Goal: Information Seeking & Learning: Learn about a topic

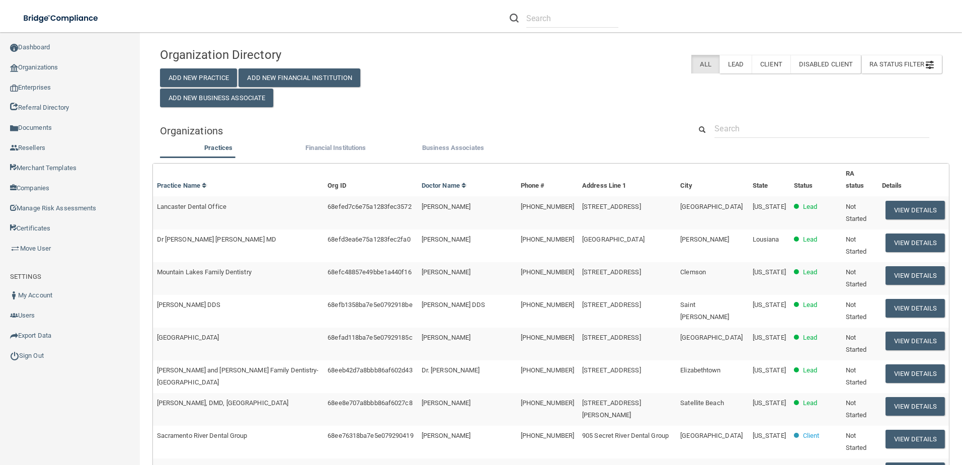
click at [49, 61] on link "Organizations" at bounding box center [70, 67] width 140 height 20
drag, startPoint x: 823, startPoint y: 94, endPoint x: 809, endPoint y: 108, distance: 20.3
click at [821, 96] on div "Organization Directory Add New Practice Add New Financial Institution Add New B…" at bounding box center [550, 74] width 797 height 65
drag, startPoint x: 799, startPoint y: 115, endPoint x: 792, endPoint y: 117, distance: 7.3
click at [798, 116] on div "Organization Directory Add New Practice Add New Financial Institution Add New B…" at bounding box center [551, 389] width 782 height 694
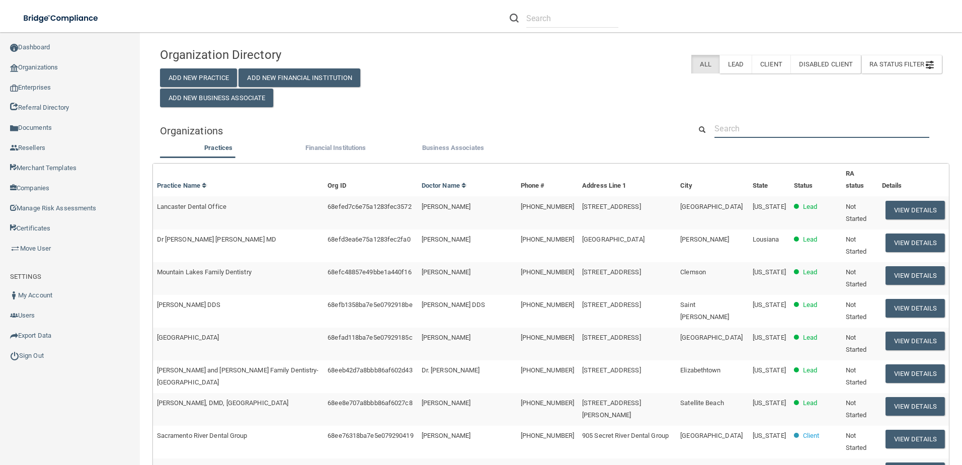
click at [761, 125] on input "text" at bounding box center [821, 128] width 215 height 19
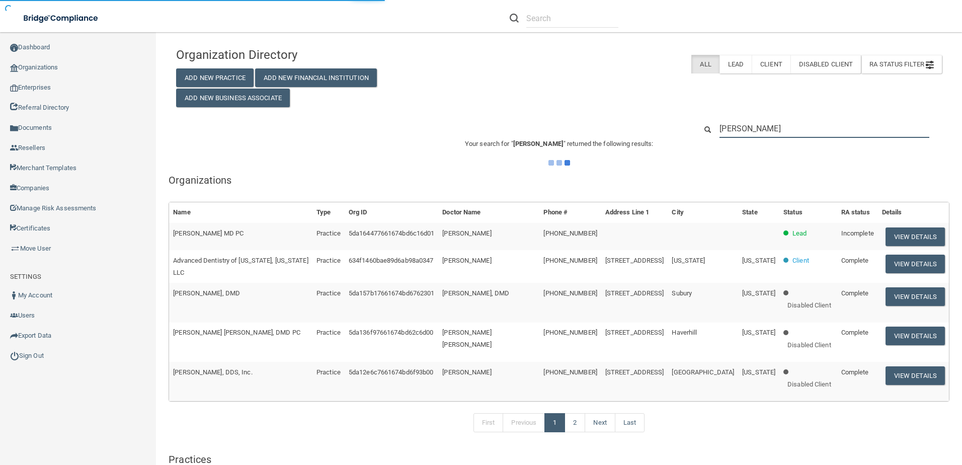
type input "[PERSON_NAME] test"
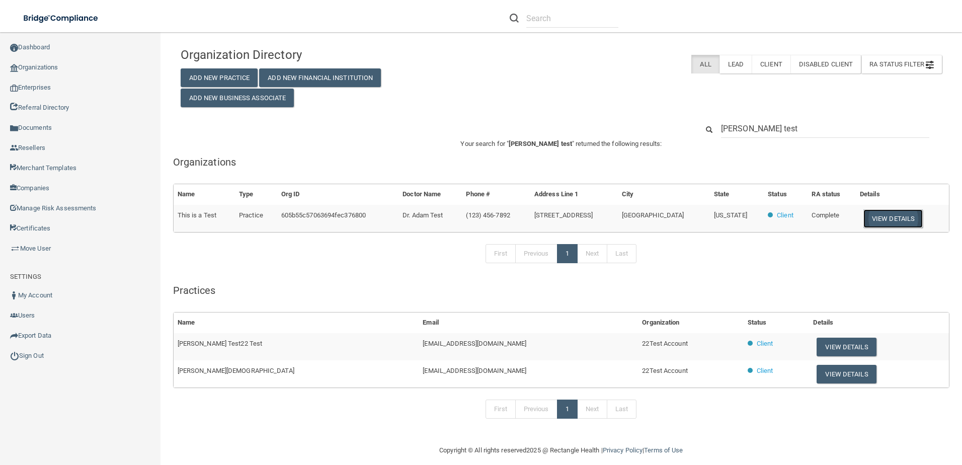
click at [885, 216] on button "View Details" at bounding box center [892, 218] width 59 height 19
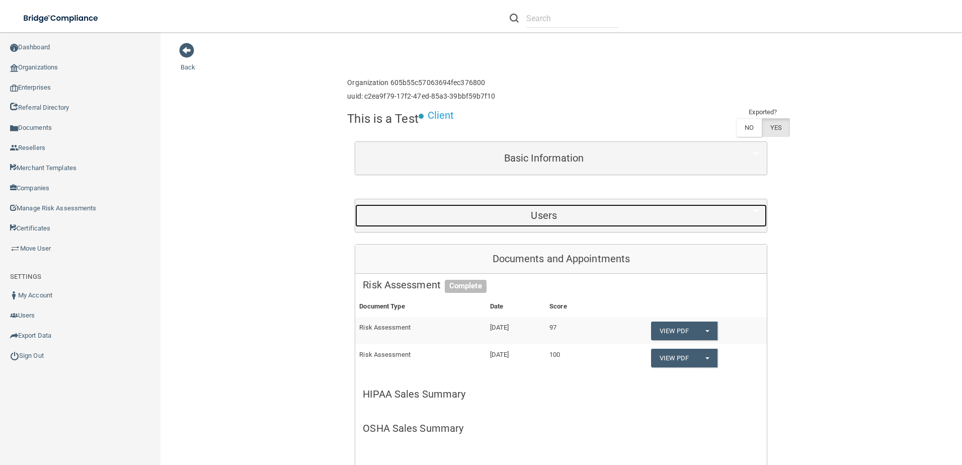
click at [577, 217] on h5 "Users" at bounding box center [544, 215] width 362 height 11
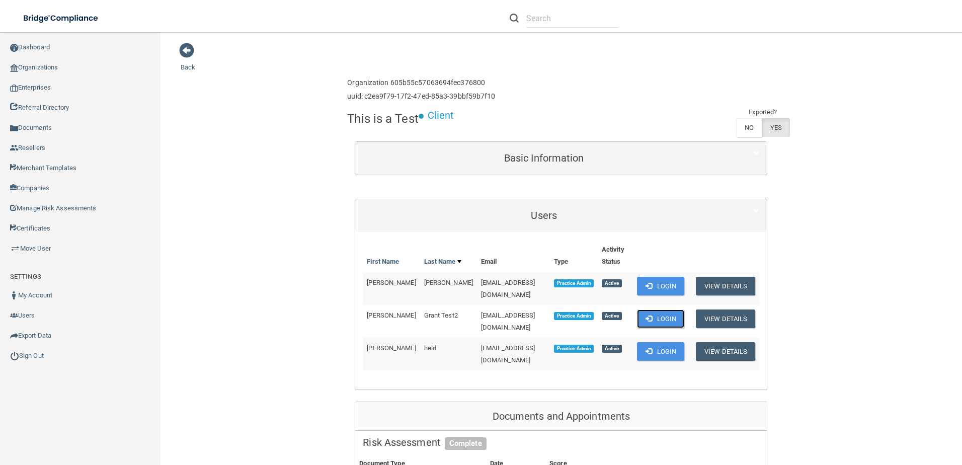
click at [647, 311] on button "Login" at bounding box center [661, 318] width 48 height 19
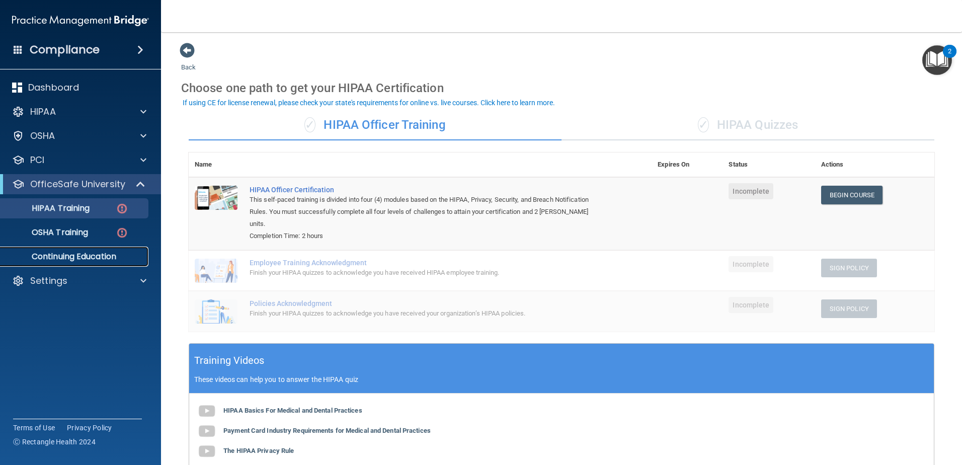
click at [89, 256] on p "Continuing Education" at bounding box center [75, 257] width 137 height 10
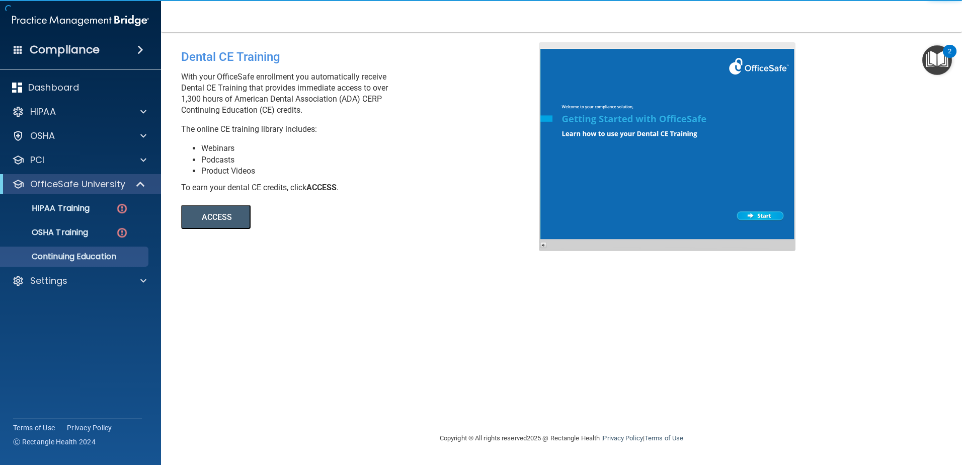
click at [214, 224] on button "ACCESS" at bounding box center [215, 217] width 69 height 24
